Goal: Task Accomplishment & Management: Manage account settings

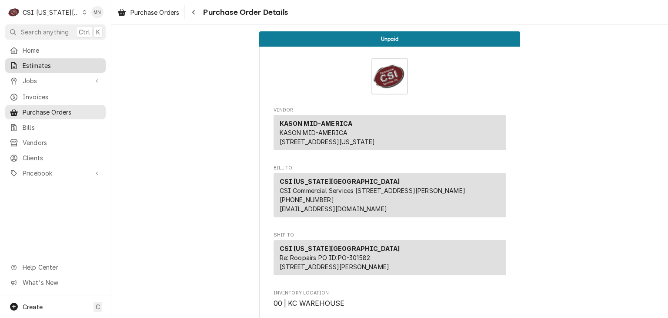
scroll to position [151, 0]
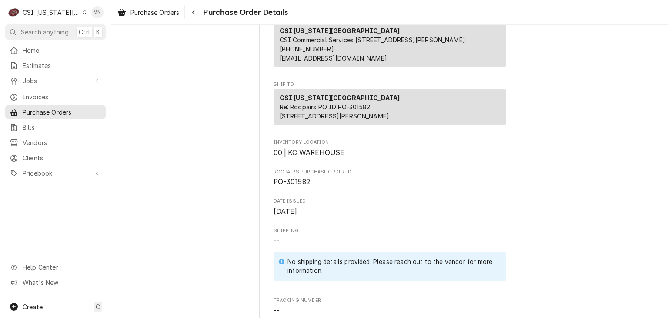
click at [54, 10] on div "CSI Kansas City" at bounding box center [51, 12] width 57 height 9
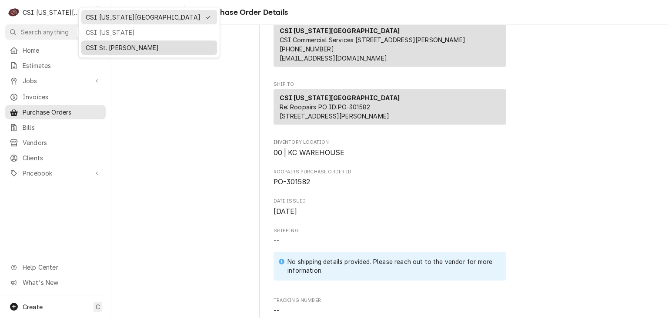
click at [94, 46] on div "CSI St. [PERSON_NAME]" at bounding box center [149, 47] width 127 height 9
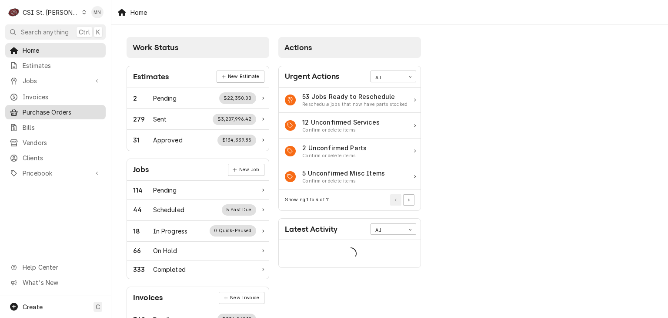
click at [50, 107] on span "Purchase Orders" at bounding box center [62, 111] width 79 height 9
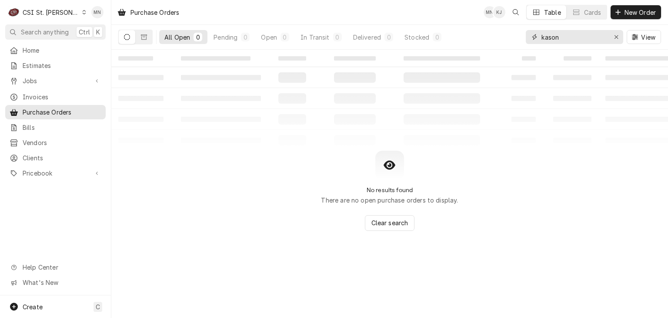
drag, startPoint x: 559, startPoint y: 38, endPoint x: 491, endPoint y: 43, distance: 68.1
click at [492, 43] on div "All Open 0 Pending 0 Open 0 In Transit 0 Delivered 0 Stocked 0 kason View" at bounding box center [389, 37] width 543 height 24
type input "401312"
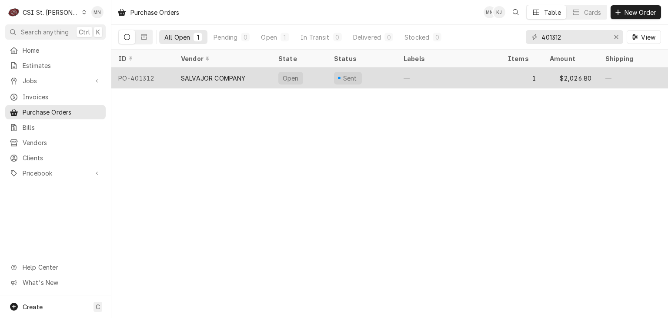
click at [216, 79] on div "SALVAJOR COMPANY" at bounding box center [213, 78] width 65 height 9
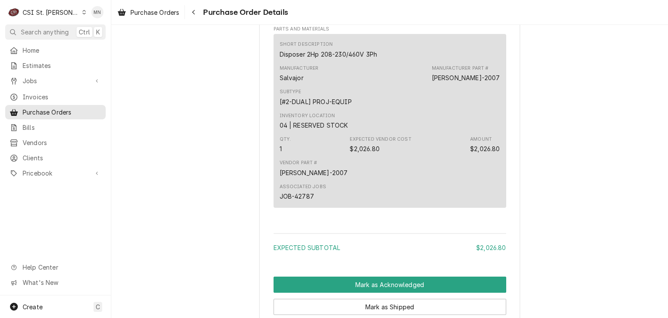
scroll to position [672, 0]
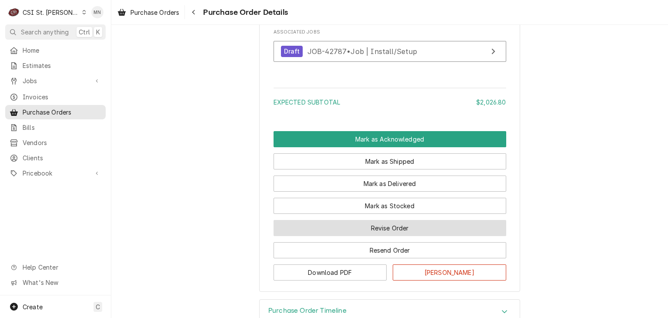
click at [395, 236] on button "Revise Order" at bounding box center [390, 228] width 233 height 16
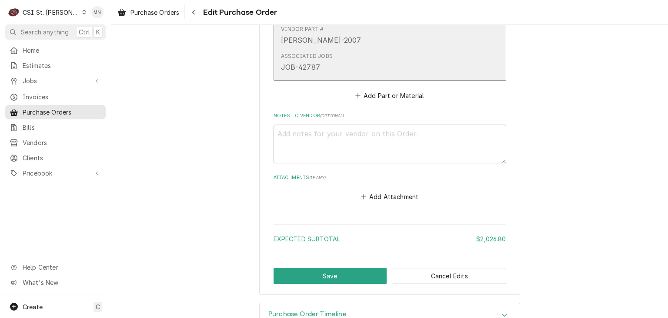
scroll to position [719, 0]
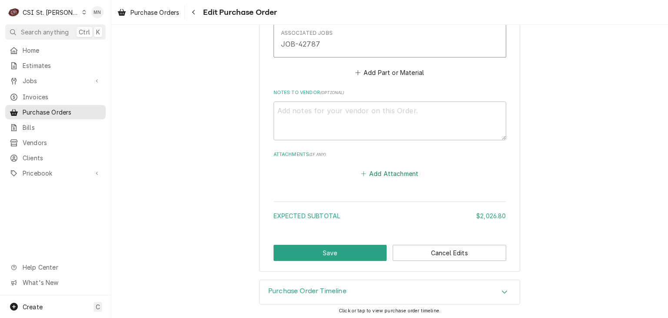
click at [392, 171] on button "Add Attachment" at bounding box center [389, 173] width 61 height 12
type textarea "x"
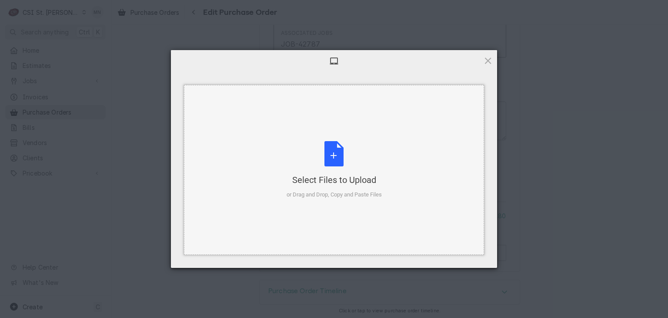
click at [336, 162] on div "Select Files to Upload or Drag and Drop, Copy and Paste Files" at bounding box center [334, 170] width 95 height 58
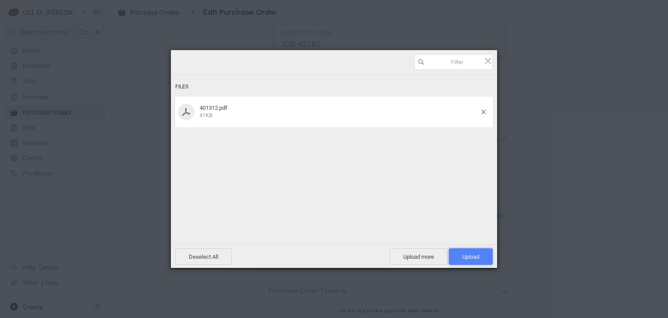
click at [469, 258] on span "Upload 1" at bounding box center [470, 256] width 17 height 7
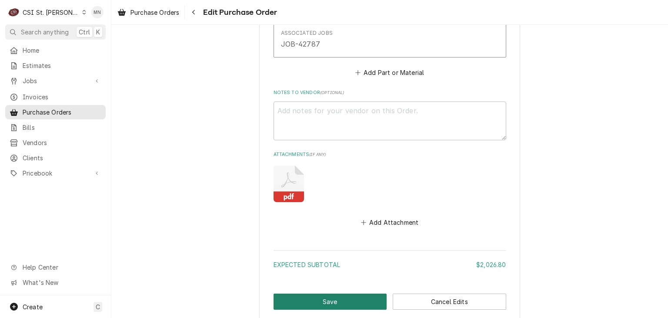
click at [313, 293] on button "Save" at bounding box center [331, 301] width 114 height 16
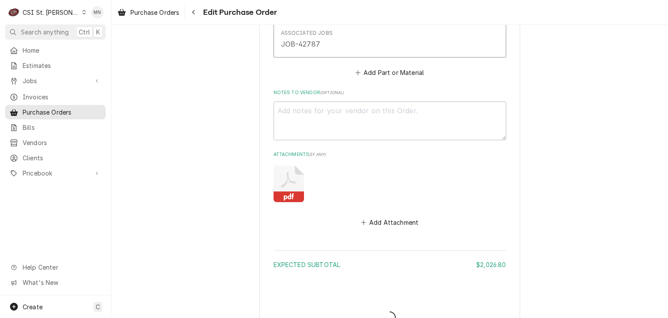
type textarea "x"
